Goal: Transaction & Acquisition: Purchase product/service

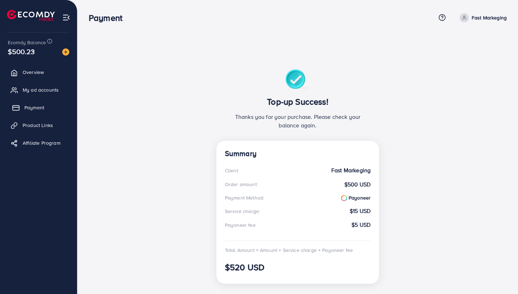
click at [28, 105] on span "Payment" at bounding box center [34, 107] width 20 height 7
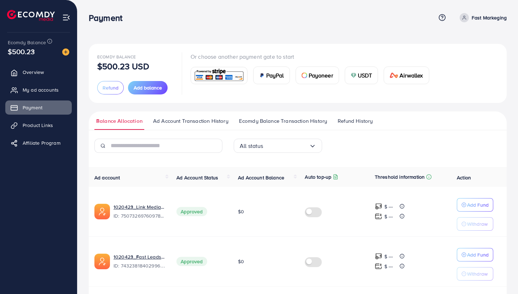
scroll to position [22, 0]
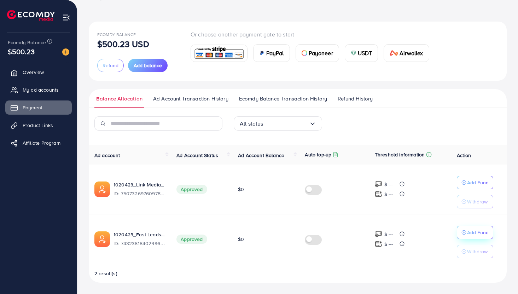
click at [472, 232] on p "Add Fund" at bounding box center [478, 232] width 22 height 8
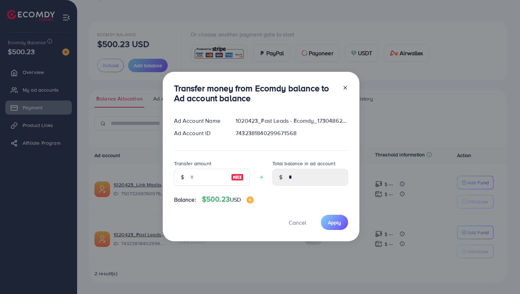
click at [237, 177] on img at bounding box center [237, 177] width 13 height 8
type input "***"
type input "******"
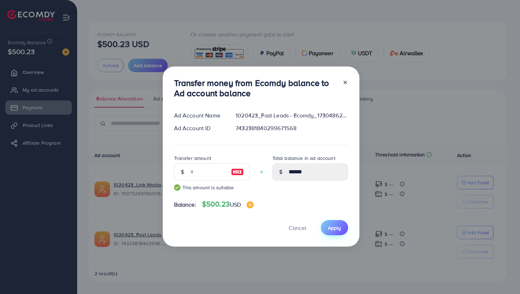
click at [334, 231] on button "Apply" at bounding box center [334, 227] width 27 height 15
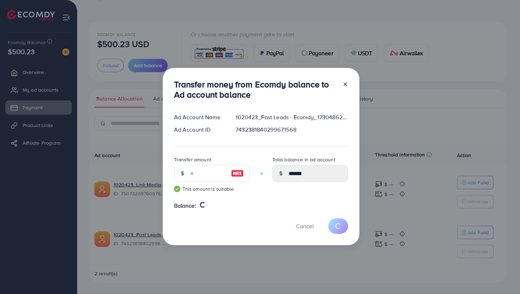
type input "*"
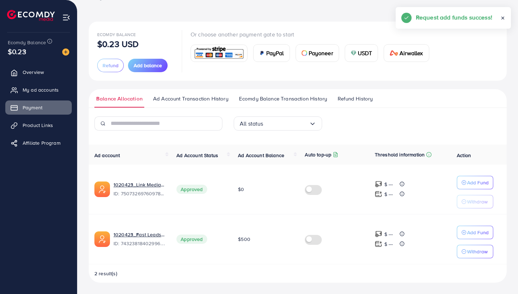
scroll to position [0, 0]
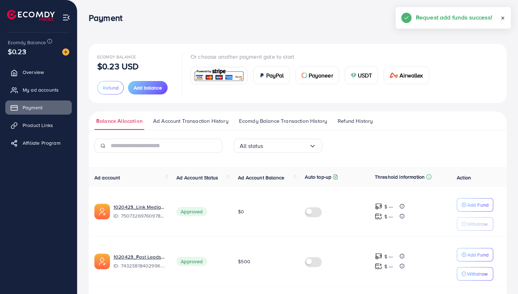
click at [503, 18] on icon at bounding box center [502, 18] width 5 height 5
click at [318, 40] on div "Ecomdy Balance $0.23 USD Refund Add balance Or choose another payment gate to s…" at bounding box center [297, 158] width 441 height 316
